Goal: Task Accomplishment & Management: Manage account settings

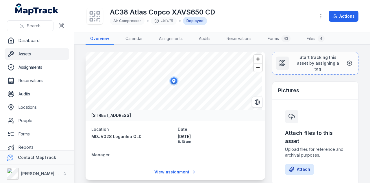
click at [29, 51] on link "Assets" at bounding box center [37, 54] width 65 height 12
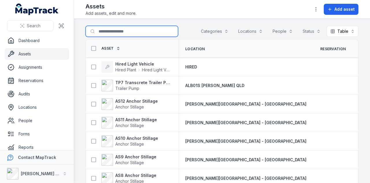
click at [104, 33] on input "Search for assets" at bounding box center [132, 31] width 93 height 11
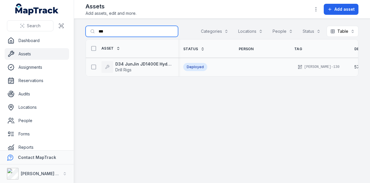
scroll to position [0, 153]
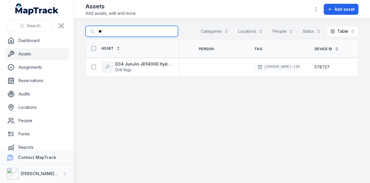
type input "*"
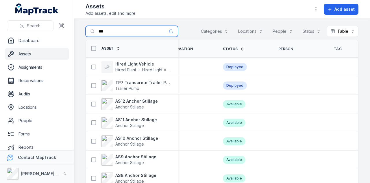
type input "****"
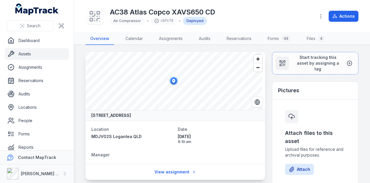
click at [42, 54] on link "Assets" at bounding box center [37, 54] width 65 height 12
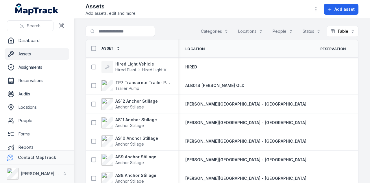
click at [250, 32] on button "Locations" at bounding box center [251, 31] width 32 height 11
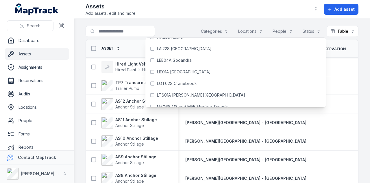
scroll to position [1807, 0]
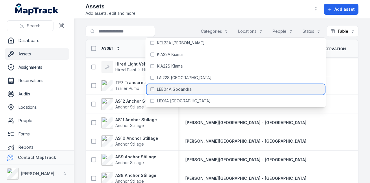
click at [207, 91] on div "LEE04A Gooandra" at bounding box center [236, 89] width 178 height 10
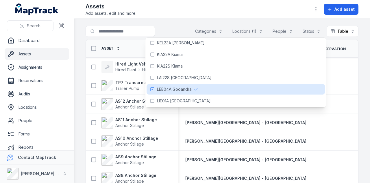
click at [168, 20] on main "**********" at bounding box center [222, 101] width 296 height 164
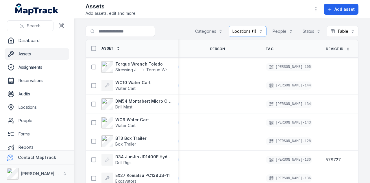
click at [45, 56] on link "Assets" at bounding box center [37, 54] width 65 height 12
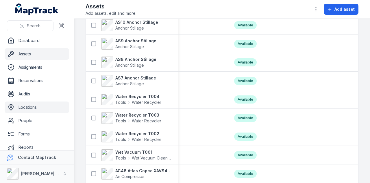
scroll to position [33, 0]
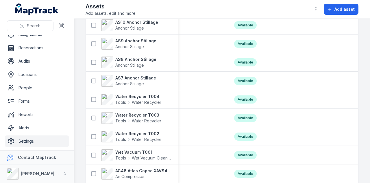
click at [39, 141] on link "Settings" at bounding box center [37, 141] width 65 height 12
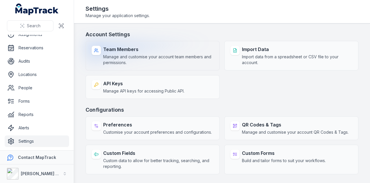
click at [130, 58] on span "Manage and customise your account team members and permissions." at bounding box center [158, 60] width 110 height 12
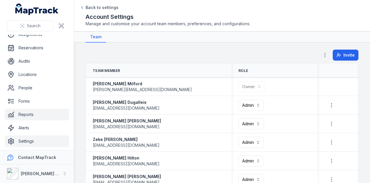
click at [54, 115] on link "Reports" at bounding box center [37, 114] width 65 height 12
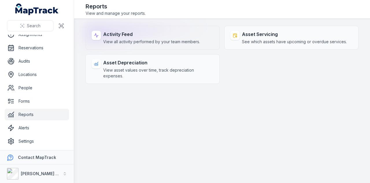
click at [155, 44] on span "View all activity performed by your team members." at bounding box center [151, 42] width 97 height 6
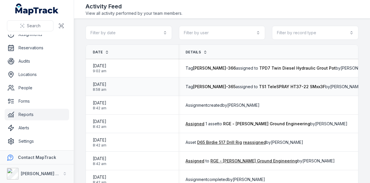
scroll to position [0, 95]
click at [307, 33] on button "Filter by record type" at bounding box center [315, 33] width 86 height 14
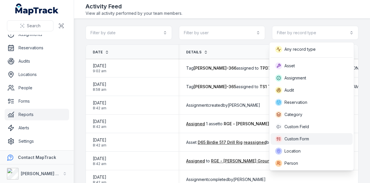
click at [314, 140] on div "Custom Form" at bounding box center [311, 138] width 73 height 7
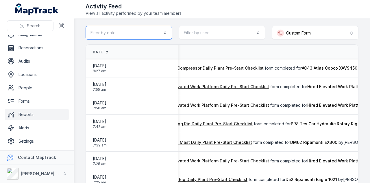
click at [165, 32] on button "Filter by date" at bounding box center [129, 33] width 86 height 14
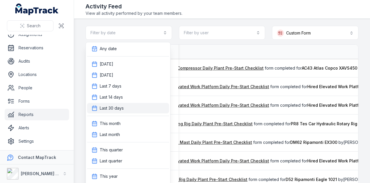
click at [147, 108] on div "Last 30 days" at bounding box center [128, 108] width 73 height 6
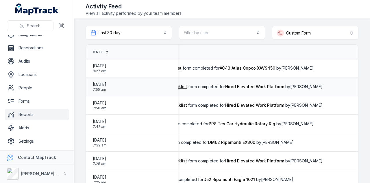
scroll to position [0, 187]
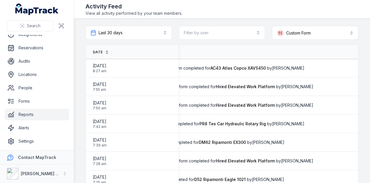
click at [105, 50] on icon at bounding box center [107, 52] width 4 height 4
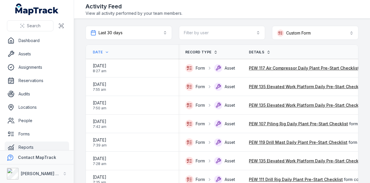
click at [101, 50] on span "Date" at bounding box center [98, 52] width 10 height 5
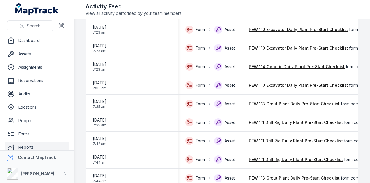
scroll to position [824, 0]
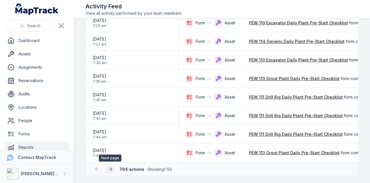
click at [109, 171] on icon at bounding box center [111, 169] width 6 height 6
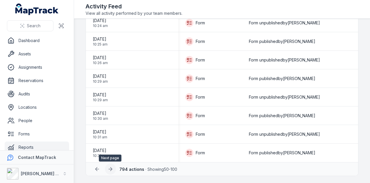
click at [111, 171] on icon at bounding box center [111, 169] width 6 height 6
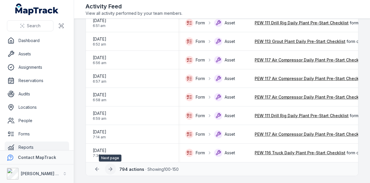
click at [111, 171] on icon at bounding box center [111, 169] width 6 height 6
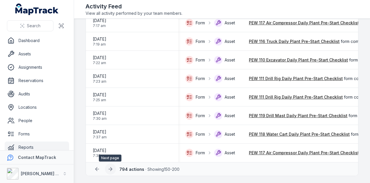
click at [110, 170] on icon at bounding box center [111, 169] width 6 height 6
click at [110, 171] on icon at bounding box center [111, 169] width 6 height 6
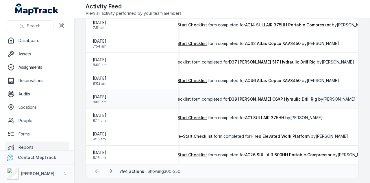
scroll to position [824, 0]
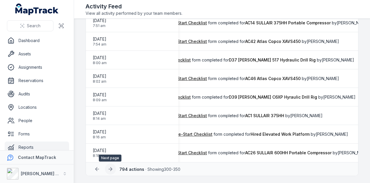
click at [114, 167] on button at bounding box center [110, 168] width 11 height 11
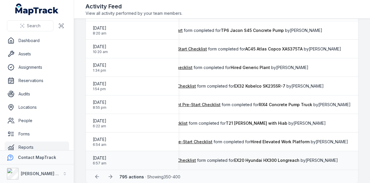
scroll to position [824, 0]
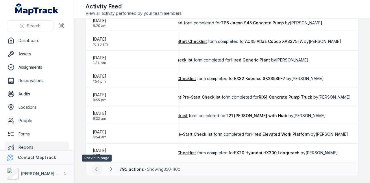
click at [97, 168] on icon at bounding box center [97, 169] width 6 height 6
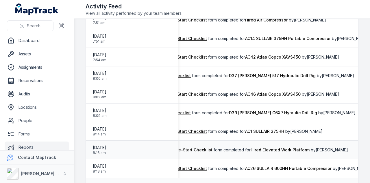
scroll to position [824, 0]
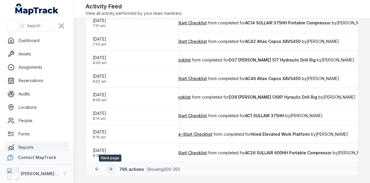
click at [113, 169] on button at bounding box center [110, 168] width 11 height 11
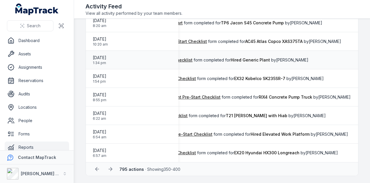
scroll to position [824, 0]
click at [107, 169] on button at bounding box center [110, 168] width 11 height 11
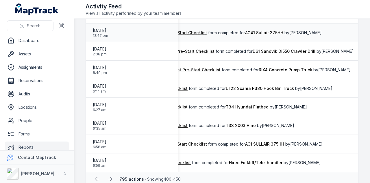
scroll to position [824, 0]
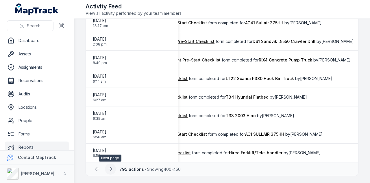
click at [110, 170] on icon at bounding box center [111, 168] width 2 height 3
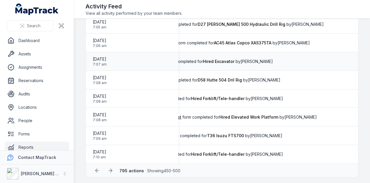
scroll to position [824, 0]
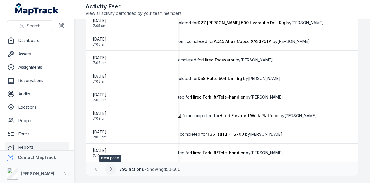
click at [106, 172] on button at bounding box center [110, 168] width 11 height 11
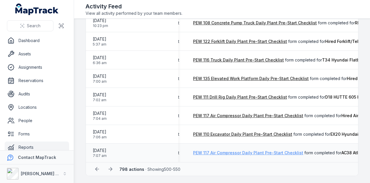
scroll to position [0, 55]
click at [203, 152] on link "PEW 117 Air Compressor Daily Plant Pre-Start Checklist" at bounding box center [249, 153] width 110 height 6
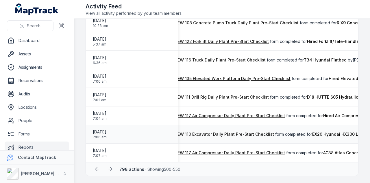
scroll to position [0, 69]
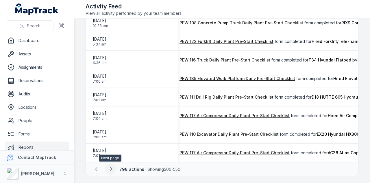
click at [108, 170] on icon at bounding box center [111, 169] width 6 height 6
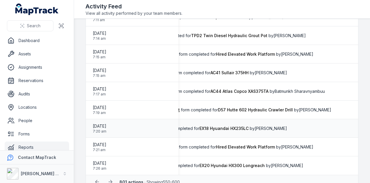
scroll to position [824, 0]
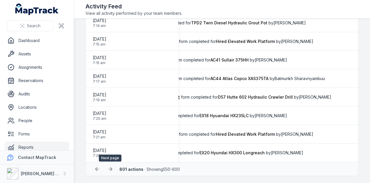
click at [109, 170] on icon at bounding box center [111, 169] width 6 height 6
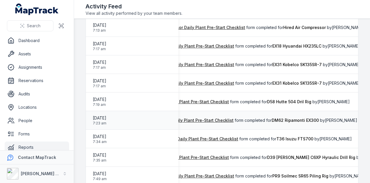
scroll to position [0, 115]
click at [219, 118] on link "PEW 119 Drill Mast Daily Plant Pre-Start Checklist" at bounding box center [184, 120] width 99 height 6
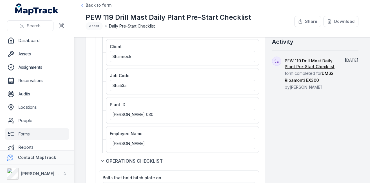
scroll to position [58, 0]
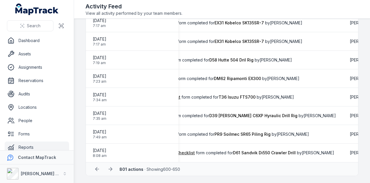
scroll to position [824, 0]
click at [111, 168] on icon at bounding box center [111, 169] width 6 height 6
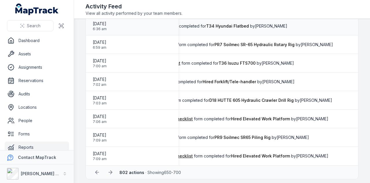
scroll to position [824, 0]
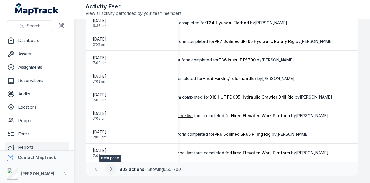
click at [110, 167] on icon at bounding box center [111, 169] width 6 height 6
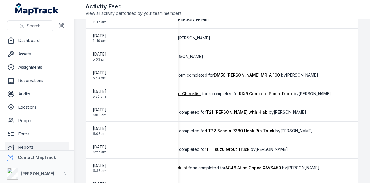
scroll to position [550, 0]
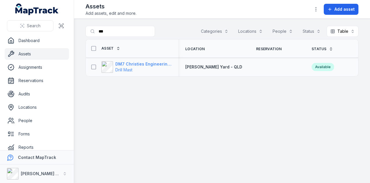
type input "***"
click at [156, 63] on strong "DM7 Christies Engineering Steel Mast" at bounding box center [143, 64] width 56 height 6
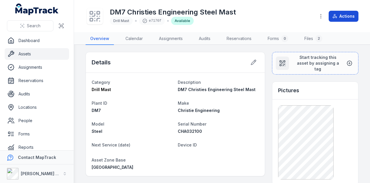
click at [343, 18] on button "Actions" at bounding box center [344, 16] width 30 height 11
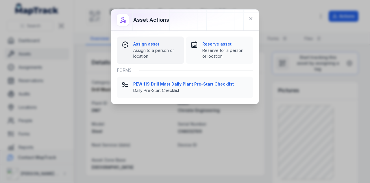
click at [154, 43] on strong "Assign asset" at bounding box center [156, 44] width 46 height 6
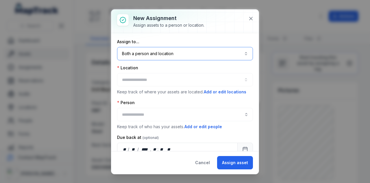
drag, startPoint x: 225, startPoint y: 53, endPoint x: 219, endPoint y: 59, distance: 8.6
click at [224, 54] on button "Both a person and location ****" at bounding box center [185, 53] width 136 height 13
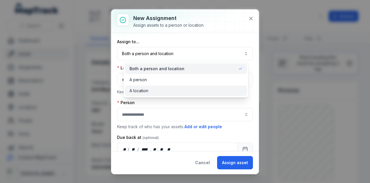
click at [184, 91] on div "A location" at bounding box center [186, 91] width 113 height 6
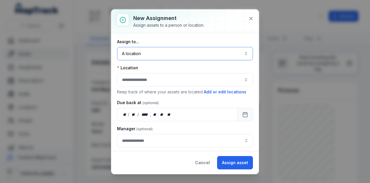
click at [168, 82] on button "button" at bounding box center [185, 79] width 136 height 13
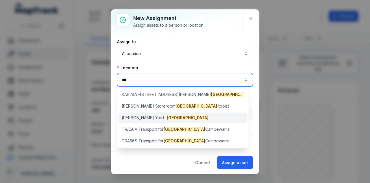
type input "***"
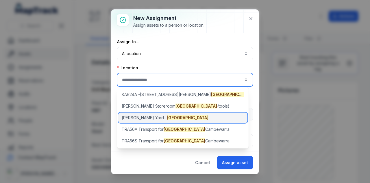
click at [166, 119] on div "RIX Yard - NSW" at bounding box center [182, 117] width 129 height 10
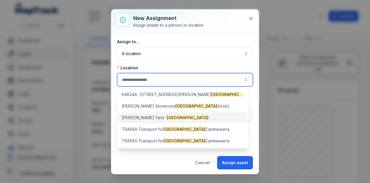
type input "**********"
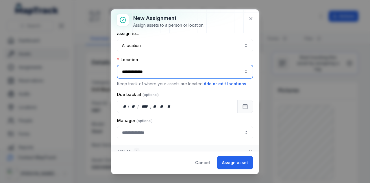
scroll to position [12, 0]
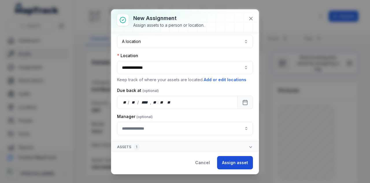
click at [237, 165] on button "Assign asset" at bounding box center [235, 162] width 36 height 13
